Goal: Check status: Check status

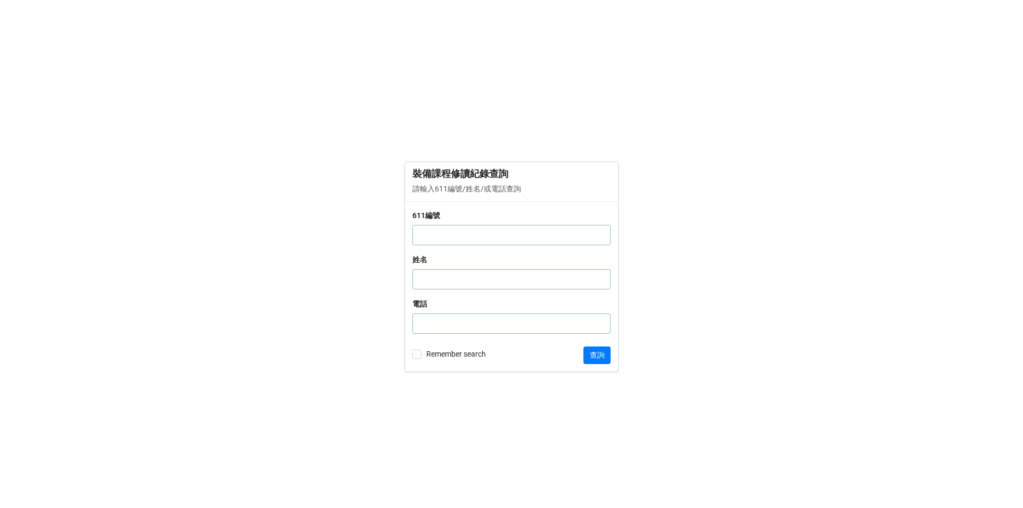
click at [459, 239] on input "text" at bounding box center [512, 235] width 198 height 20
type input "1004452"
click button "查詢" at bounding box center [597, 355] width 27 height 18
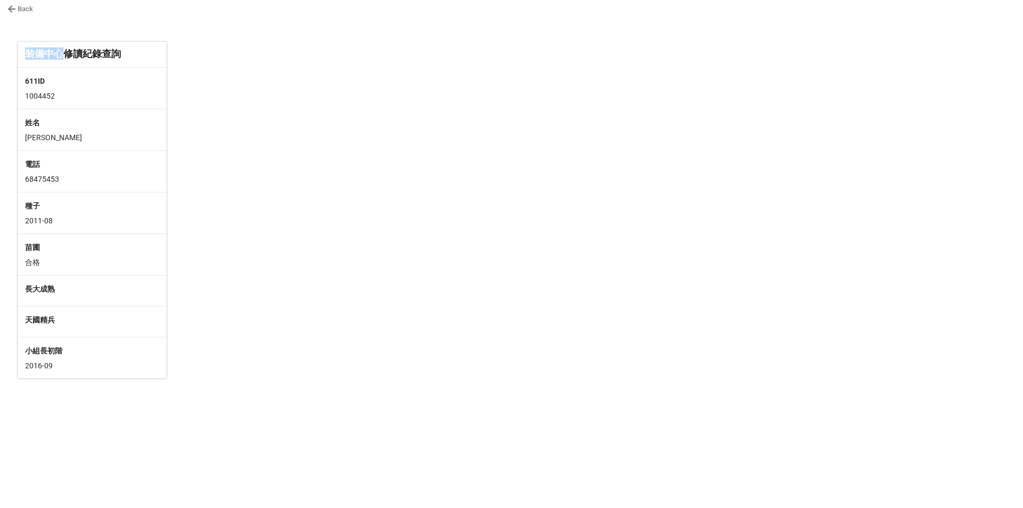
drag, startPoint x: 25, startPoint y: 52, endPoint x: 66, endPoint y: 54, distance: 40.5
click at [66, 54] on div "裝備中心修讀紀錄查詢" at bounding box center [92, 53] width 134 height 12
copy div "裝備中心"
click at [250, 66] on div at bounding box center [260, 210] width 159 height 336
click at [18, 9] on link "Back" at bounding box center [20, 9] width 26 height 11
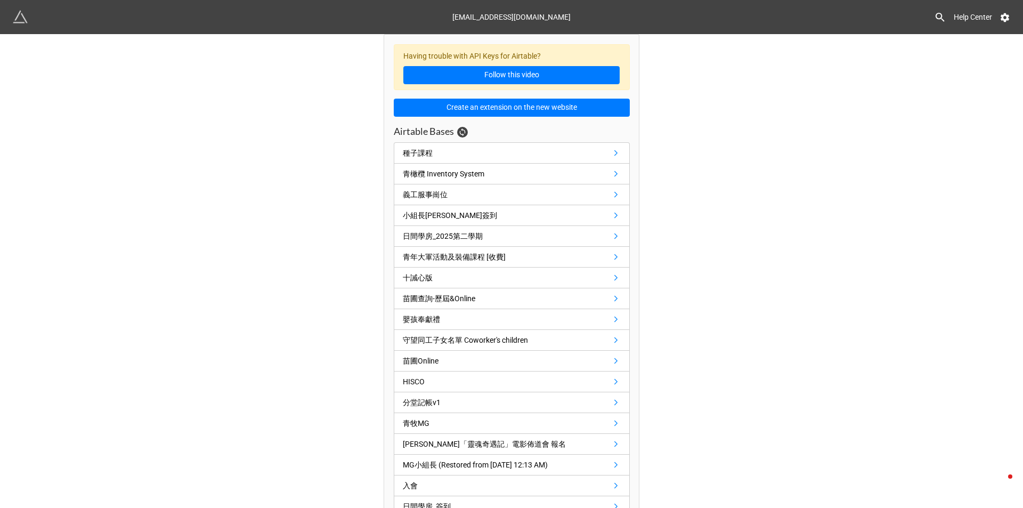
click at [943, 13] on icon at bounding box center [940, 17] width 12 height 12
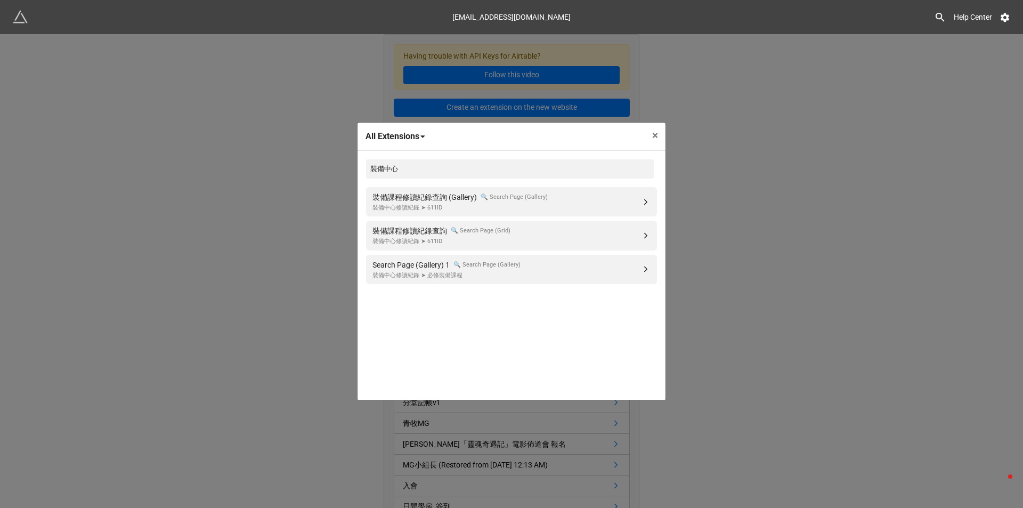
type input "裝備中心"
click at [551, 233] on link "裝備課程修讀紀錄查詢 🔍 Search Page (Grid) 裝備中心修讀紀錄 ➤ 611ID" at bounding box center [511, 235] width 291 height 29
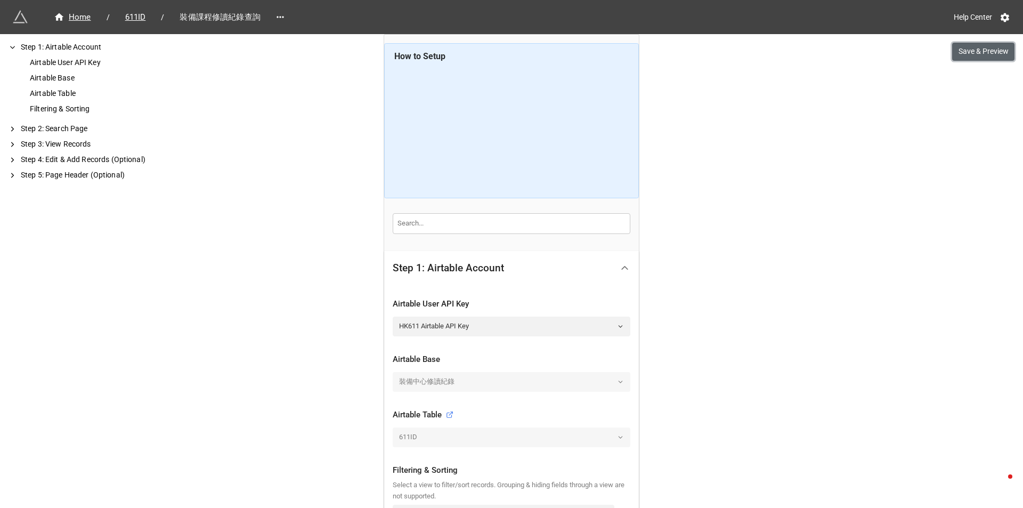
click at [992, 54] on button "Save & Preview" at bounding box center [983, 52] width 62 height 18
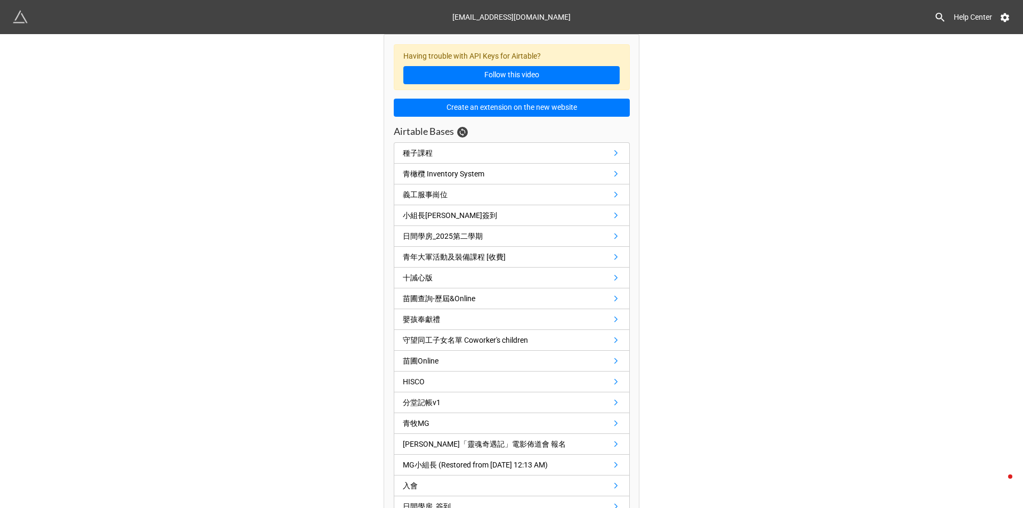
click at [938, 12] on icon at bounding box center [940, 17] width 12 height 12
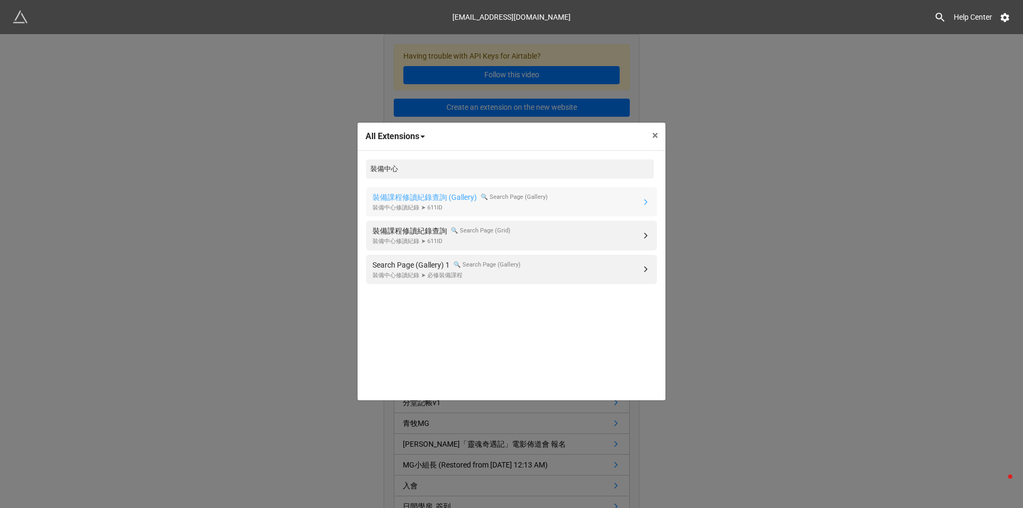
type input "裝備中心"
click at [467, 195] on div "裝備課程修讀紀錄查詢 (Gallery)" at bounding box center [425, 197] width 104 height 12
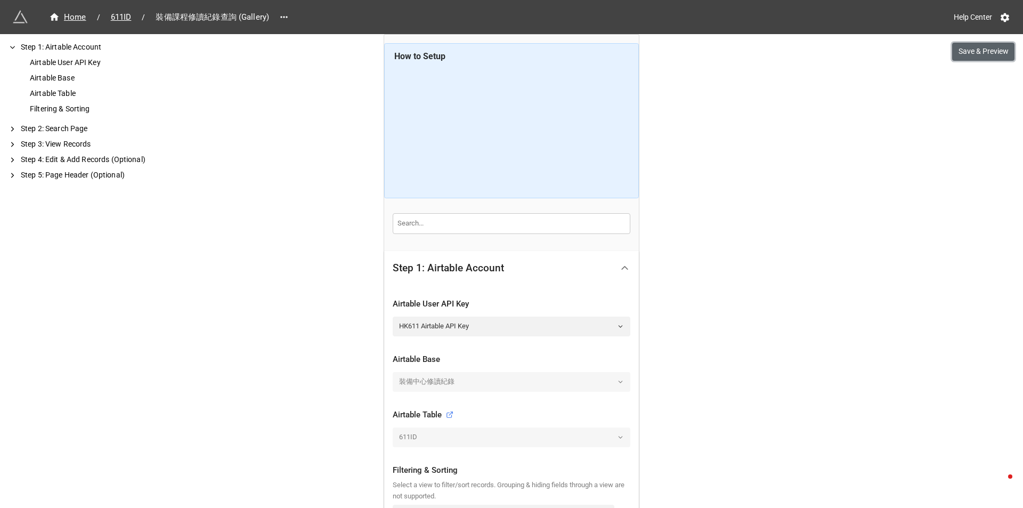
click at [959, 55] on button "Save & Preview" at bounding box center [983, 52] width 62 height 18
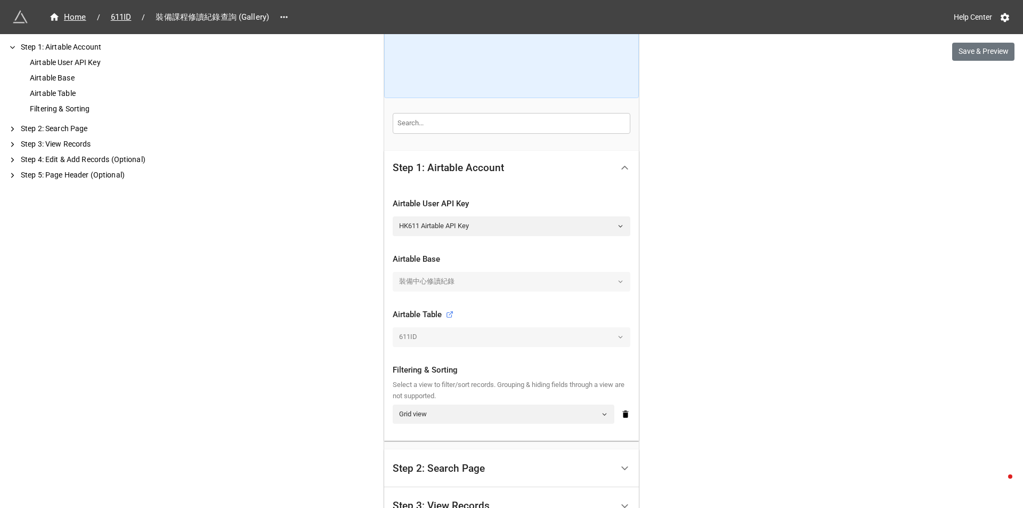
scroll to position [107, 0]
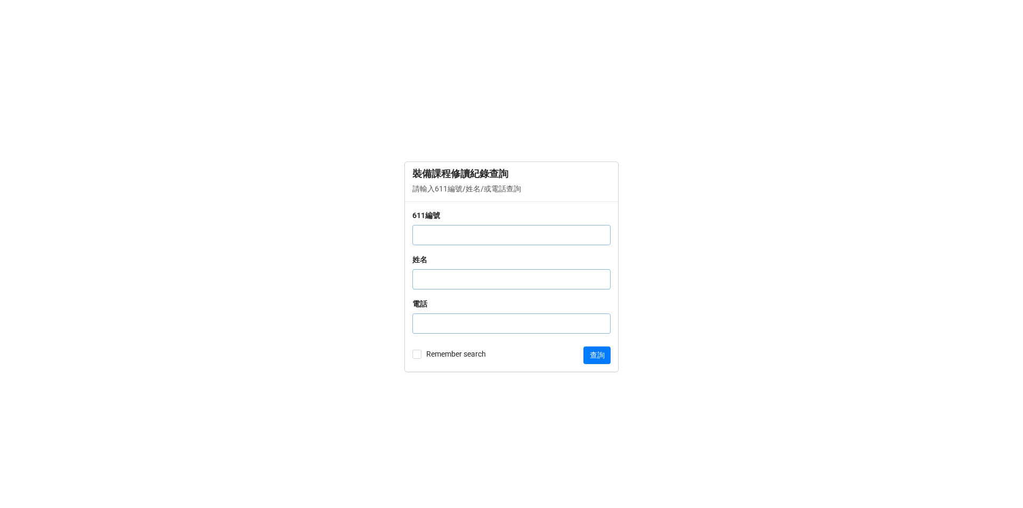
click at [471, 234] on input "text" at bounding box center [512, 235] width 198 height 20
type input "1004452"
click button "查詢" at bounding box center [597, 355] width 27 height 18
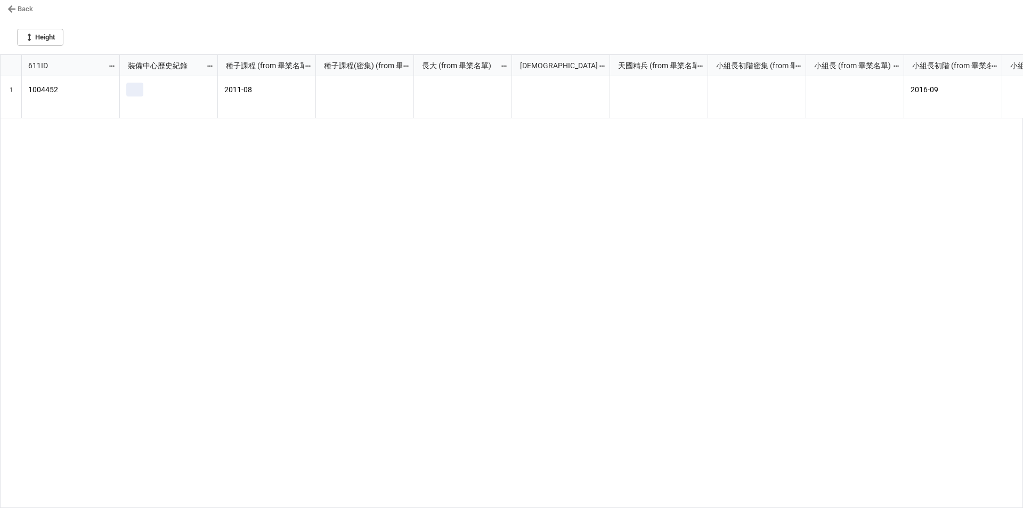
scroll to position [447, 1017]
